Goal: Task Accomplishment & Management: Use online tool/utility

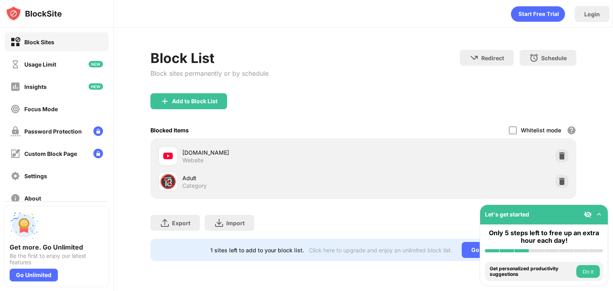
click at [564, 165] on div "youtube.com Website" at bounding box center [363, 156] width 416 height 26
click at [564, 156] on img at bounding box center [562, 156] width 8 height 8
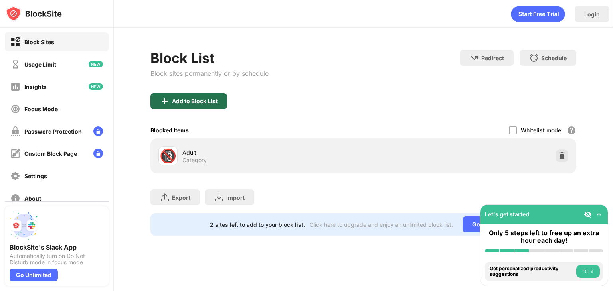
click at [191, 95] on div "Add to Block List" at bounding box center [188, 101] width 77 height 16
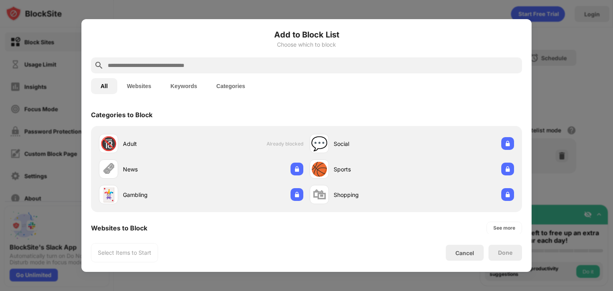
click at [229, 61] on input "text" at bounding box center [313, 66] width 412 height 10
click at [229, 64] on input "text" at bounding box center [313, 66] width 412 height 10
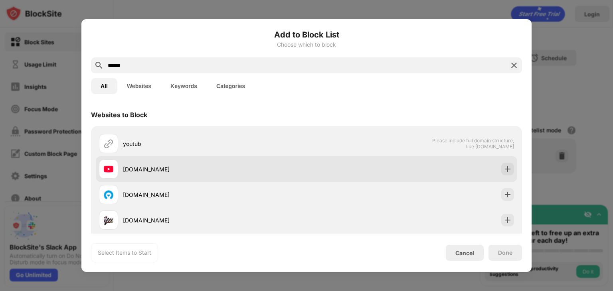
type input "******"
click at [210, 167] on div "[DOMAIN_NAME]" at bounding box center [215, 169] width 184 height 8
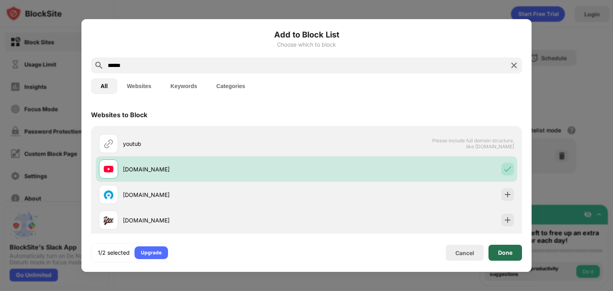
click at [516, 250] on div "Done" at bounding box center [505, 253] width 34 height 16
